Goal: Find specific page/section: Find specific page/section

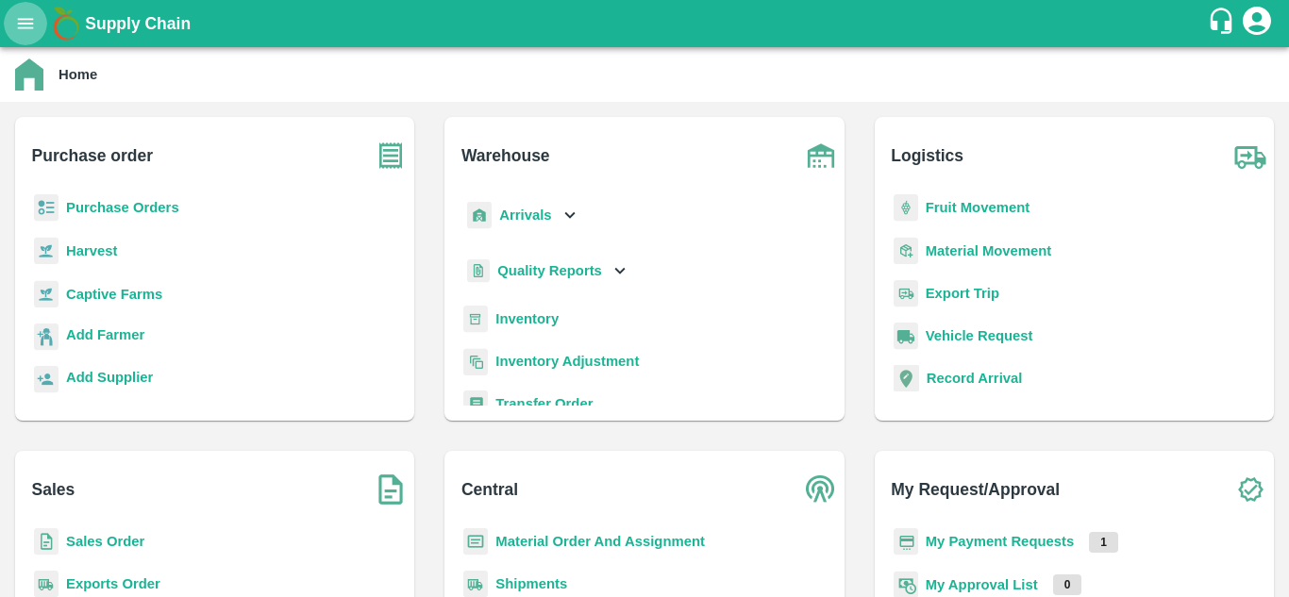
click at [34, 20] on icon "open drawer" at bounding box center [25, 23] width 21 height 21
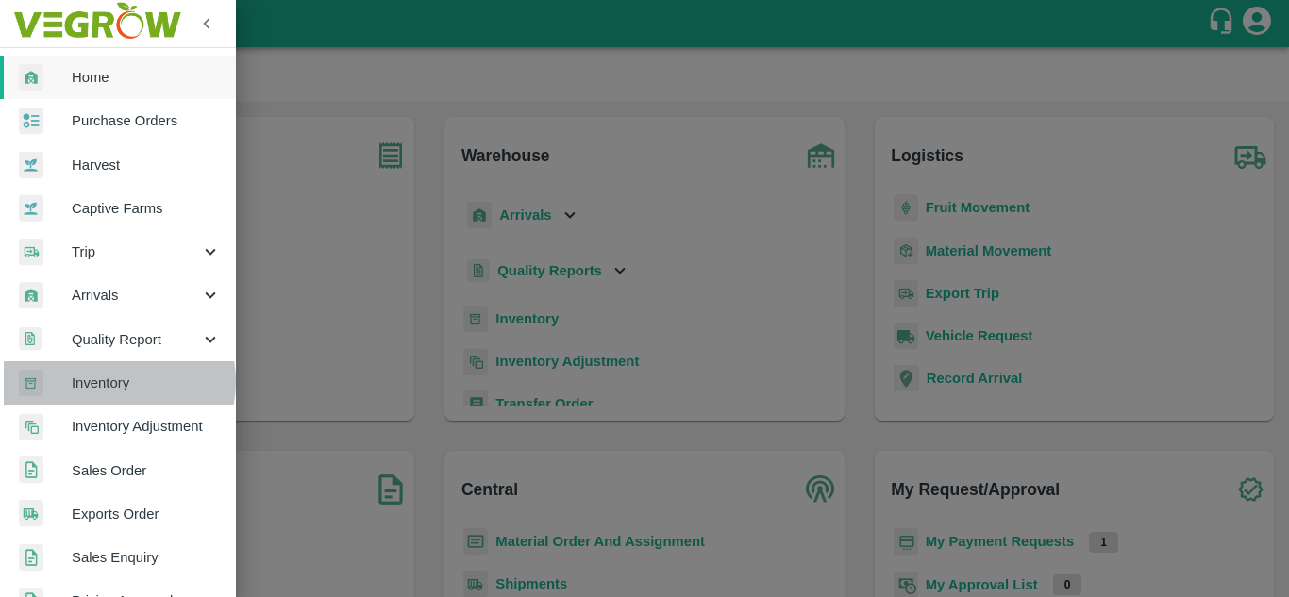
click at [118, 382] on span "Inventory" at bounding box center [146, 383] width 149 height 21
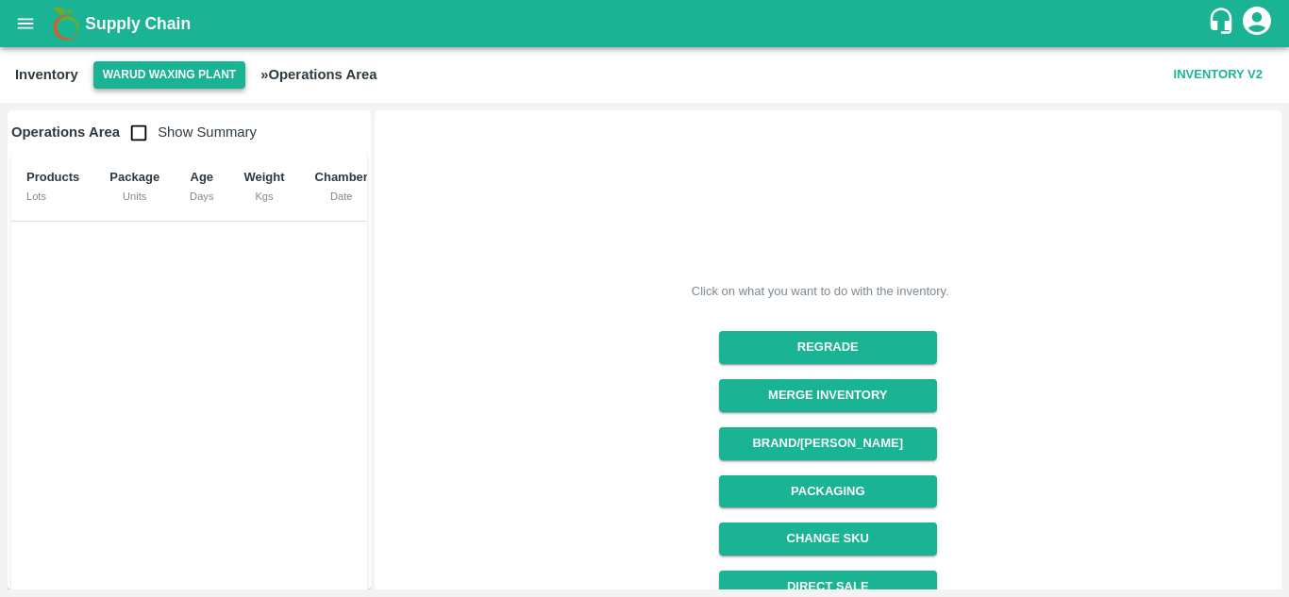
click at [174, 68] on button "Warud Waxing Plant" at bounding box center [169, 74] width 152 height 27
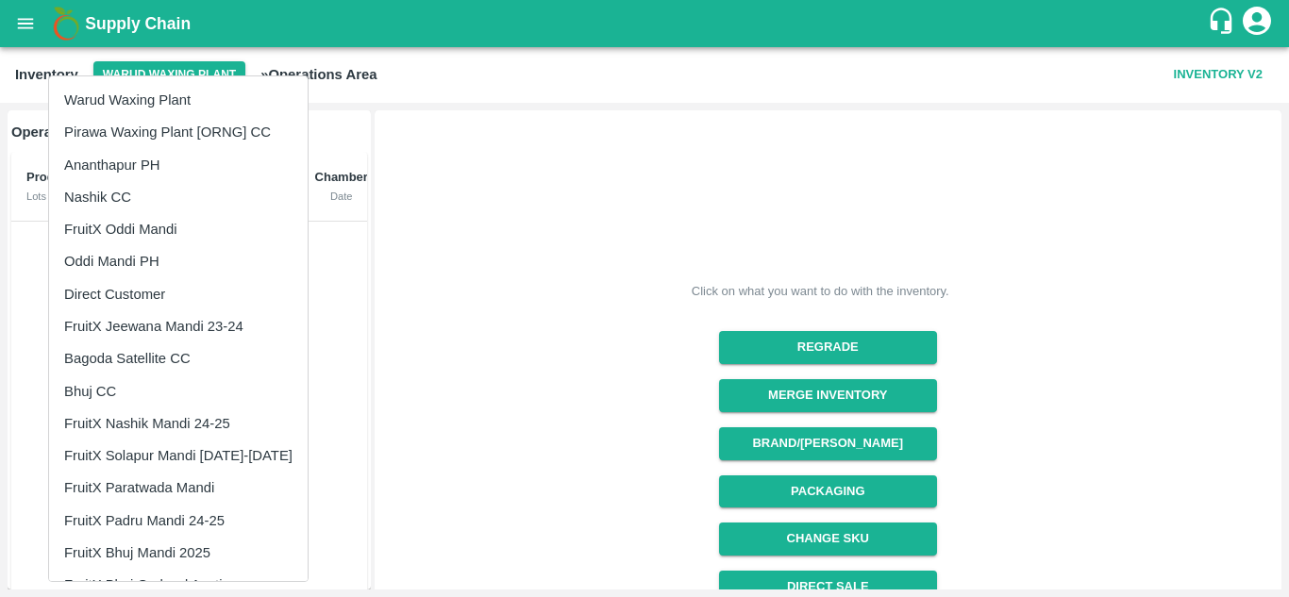
scroll to position [60, 0]
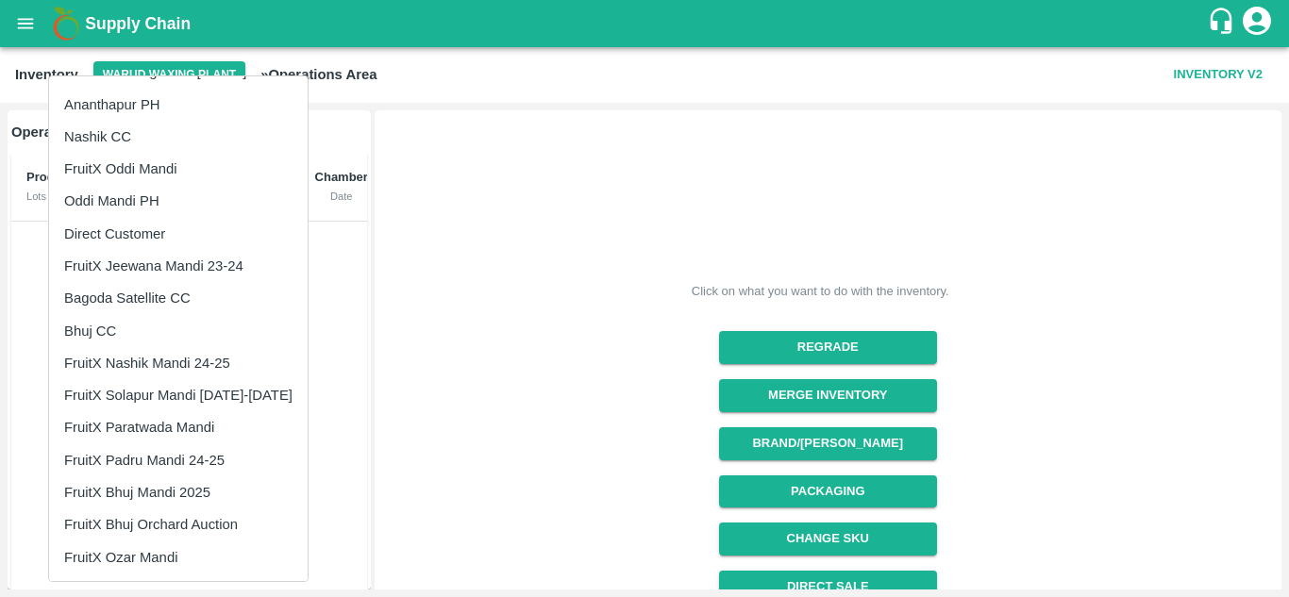
click at [161, 561] on li "FruitX Ozar Mandi" at bounding box center [178, 557] width 258 height 32
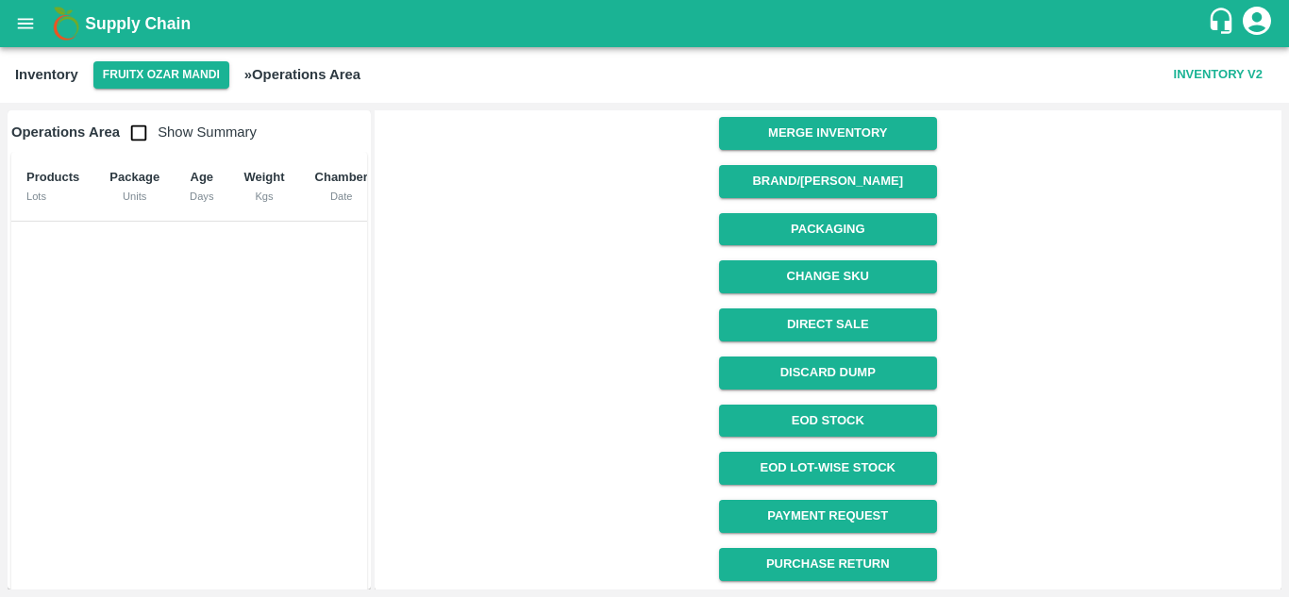
scroll to position [262, 0]
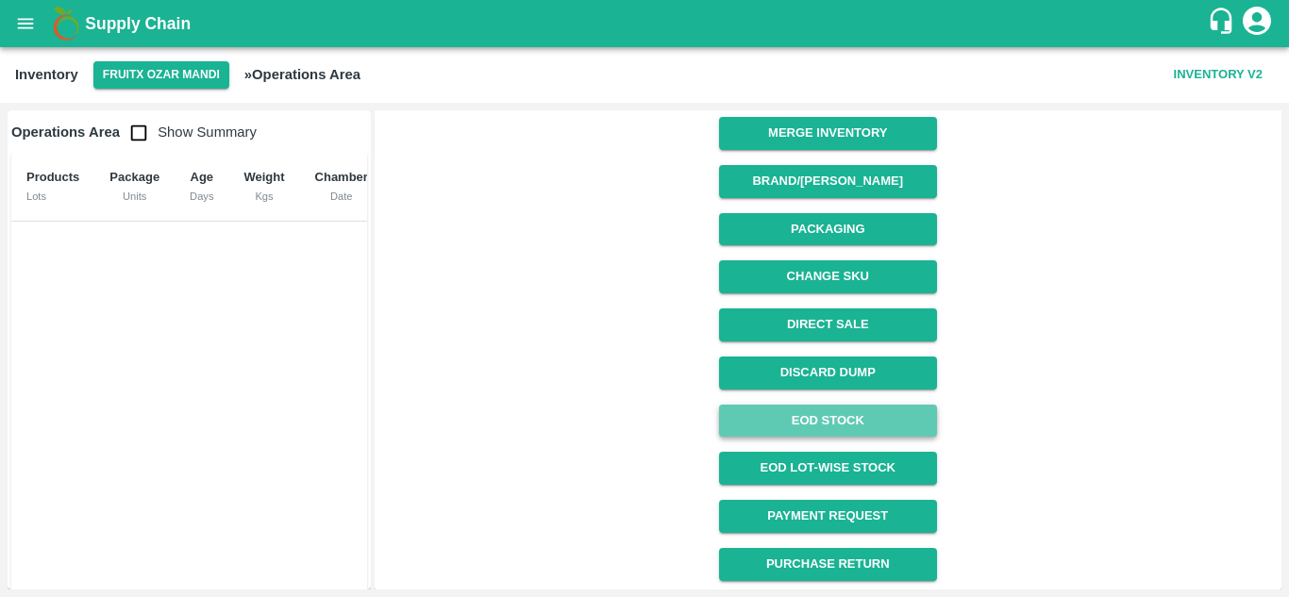
click at [833, 423] on link "EOD Stock" at bounding box center [828, 421] width 218 height 33
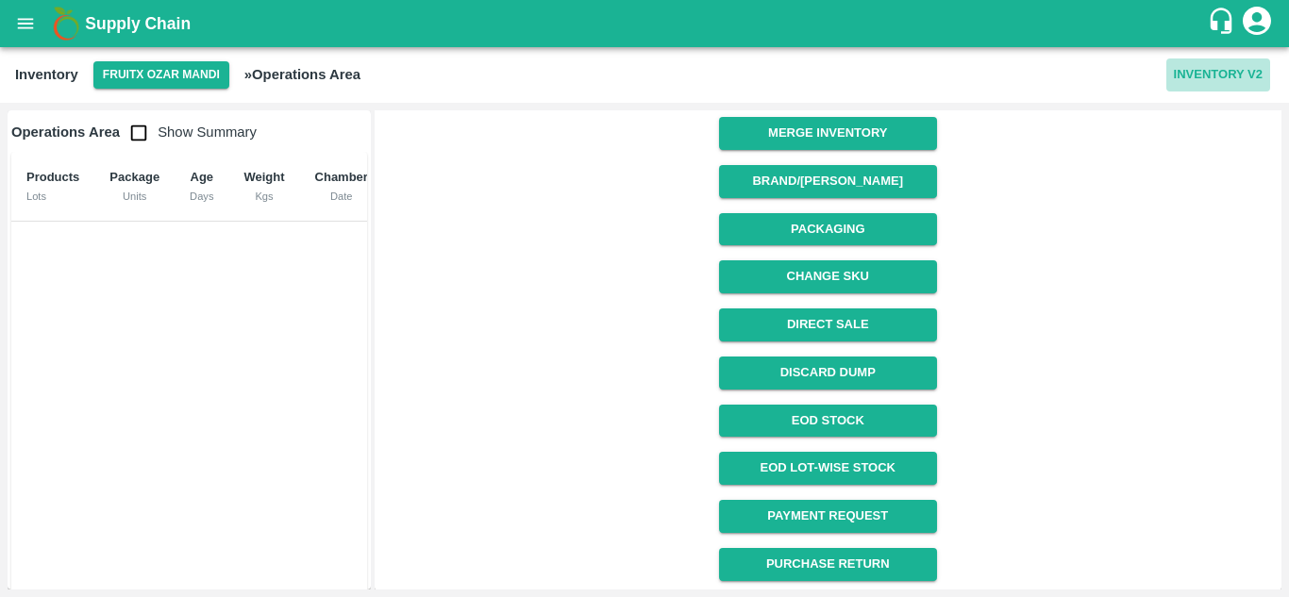
click at [1201, 70] on button "Inventory V2" at bounding box center [1218, 74] width 104 height 33
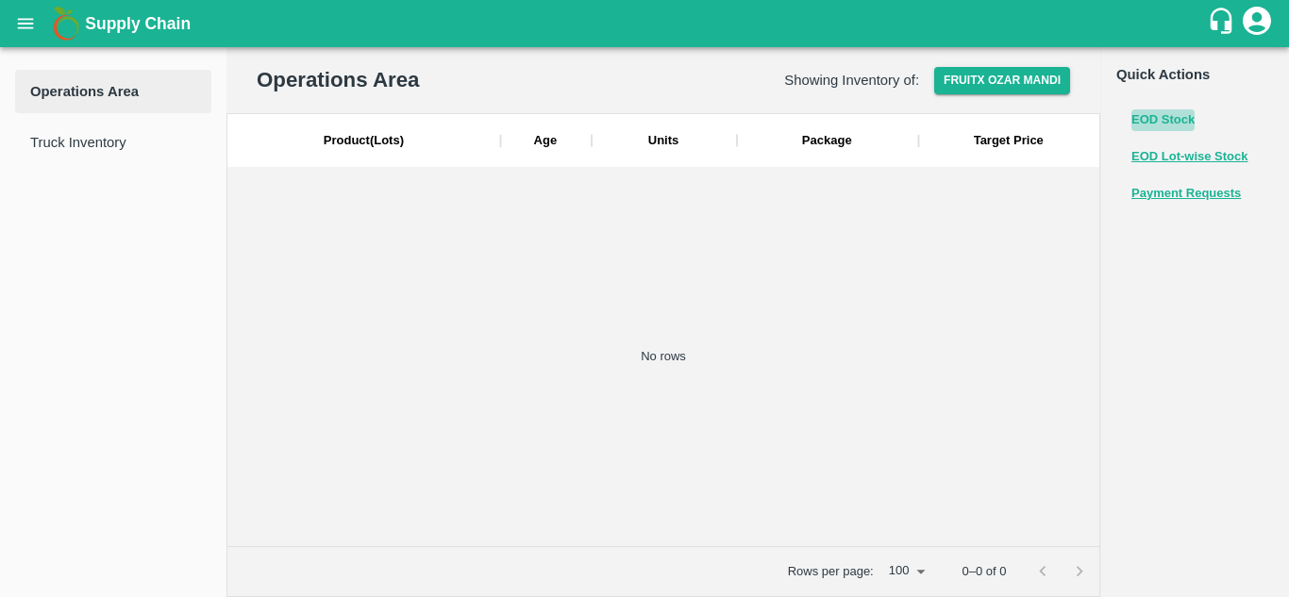
click at [1170, 118] on button "EOD Stock" at bounding box center [1162, 120] width 63 height 22
